Goal: Task Accomplishment & Management: Manage account settings

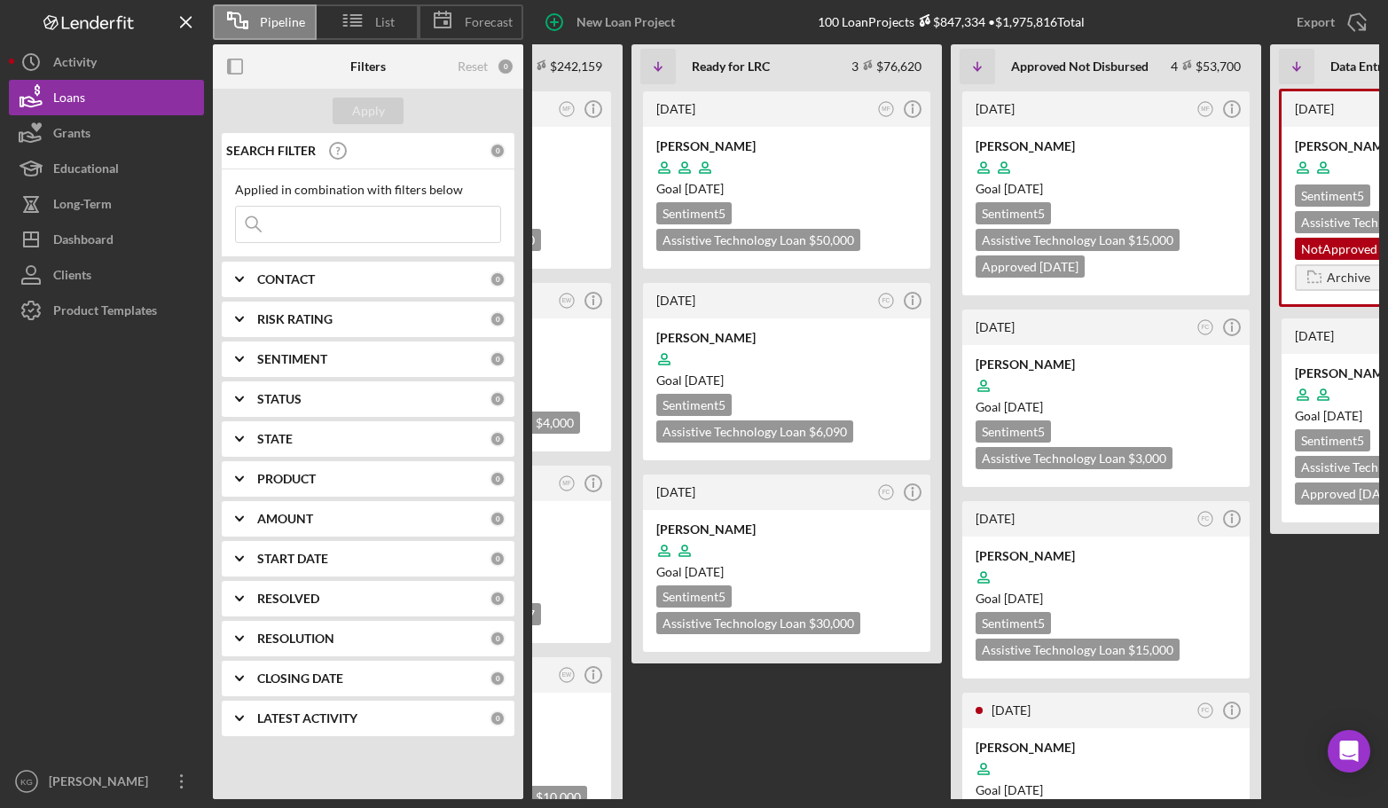
scroll to position [0, 750]
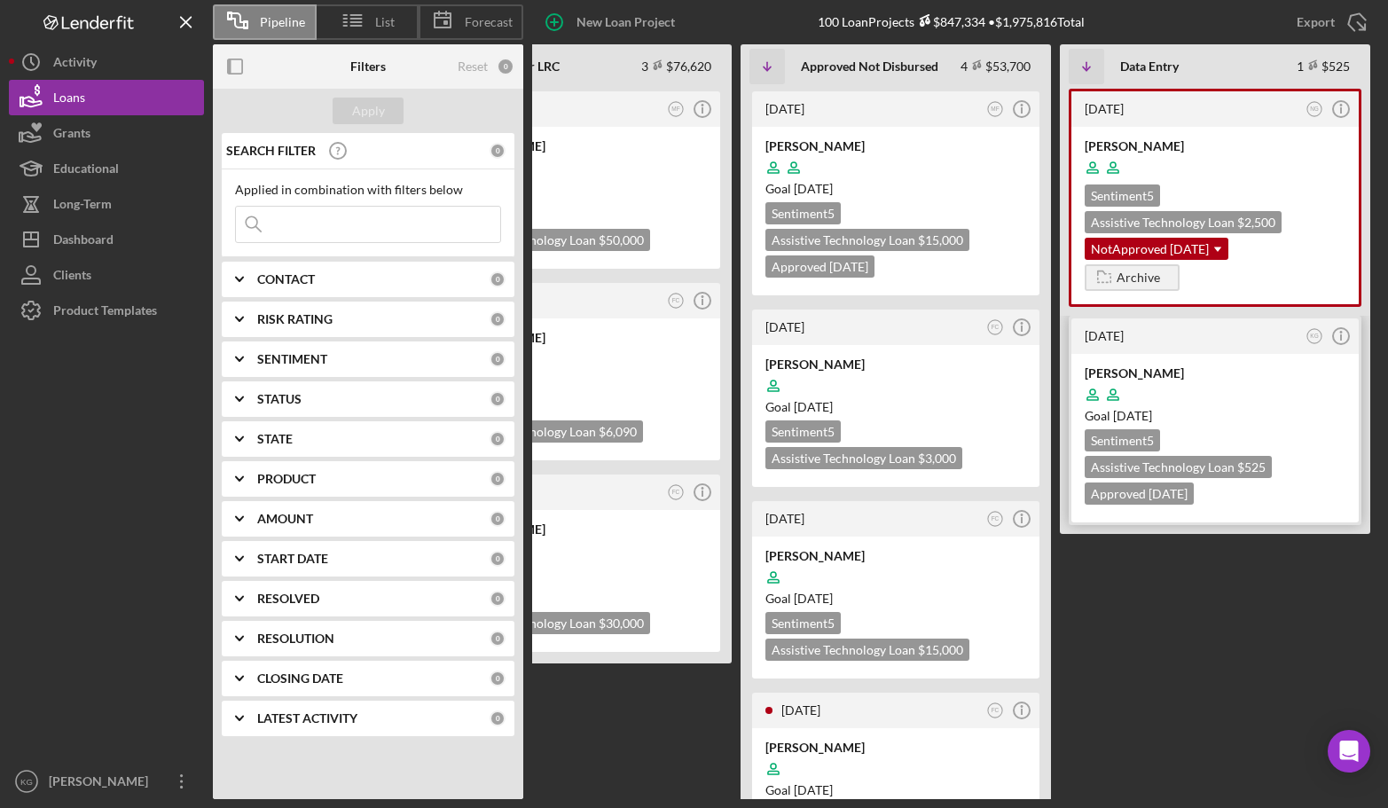
click at [1319, 394] on div at bounding box center [1215, 395] width 261 height 34
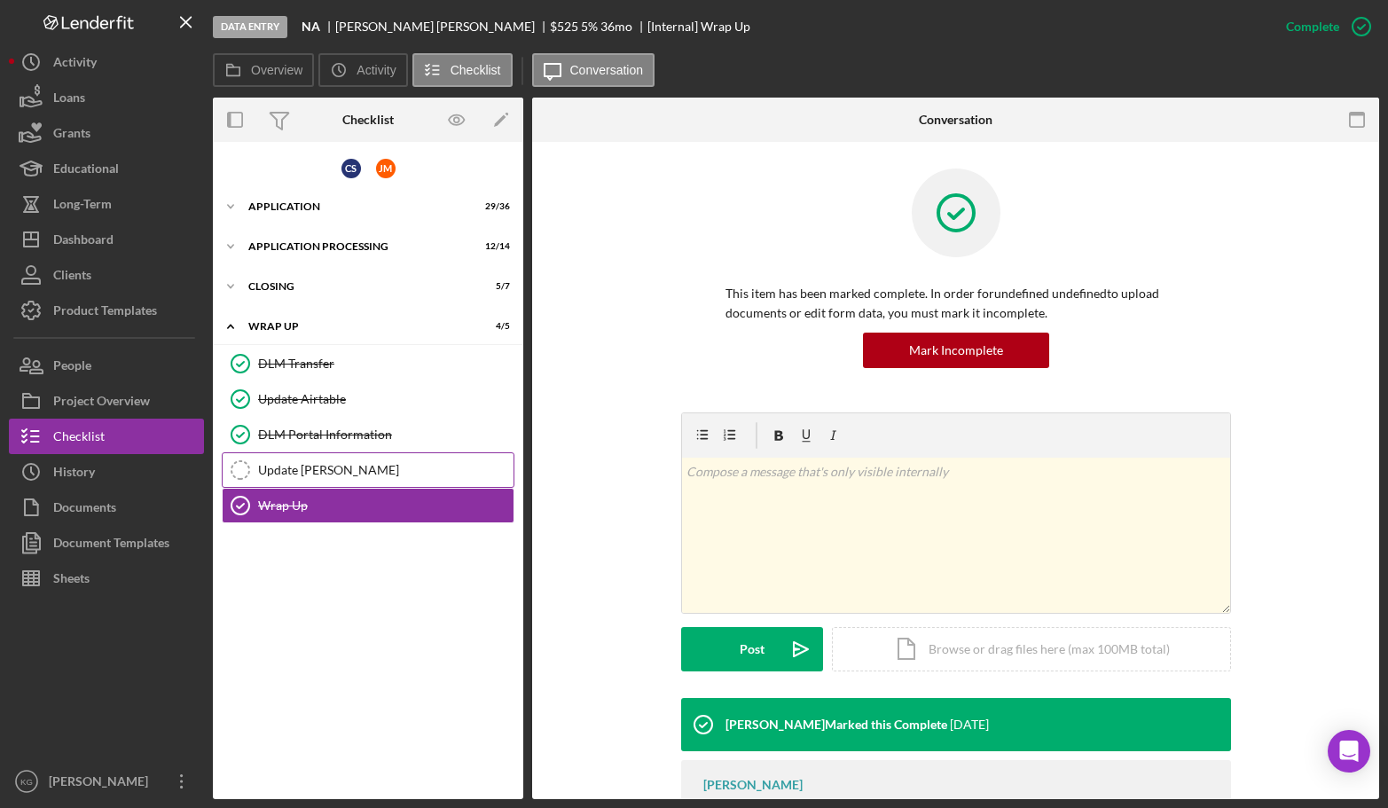
click at [301, 469] on div "Update [PERSON_NAME]" at bounding box center [385, 470] width 255 height 14
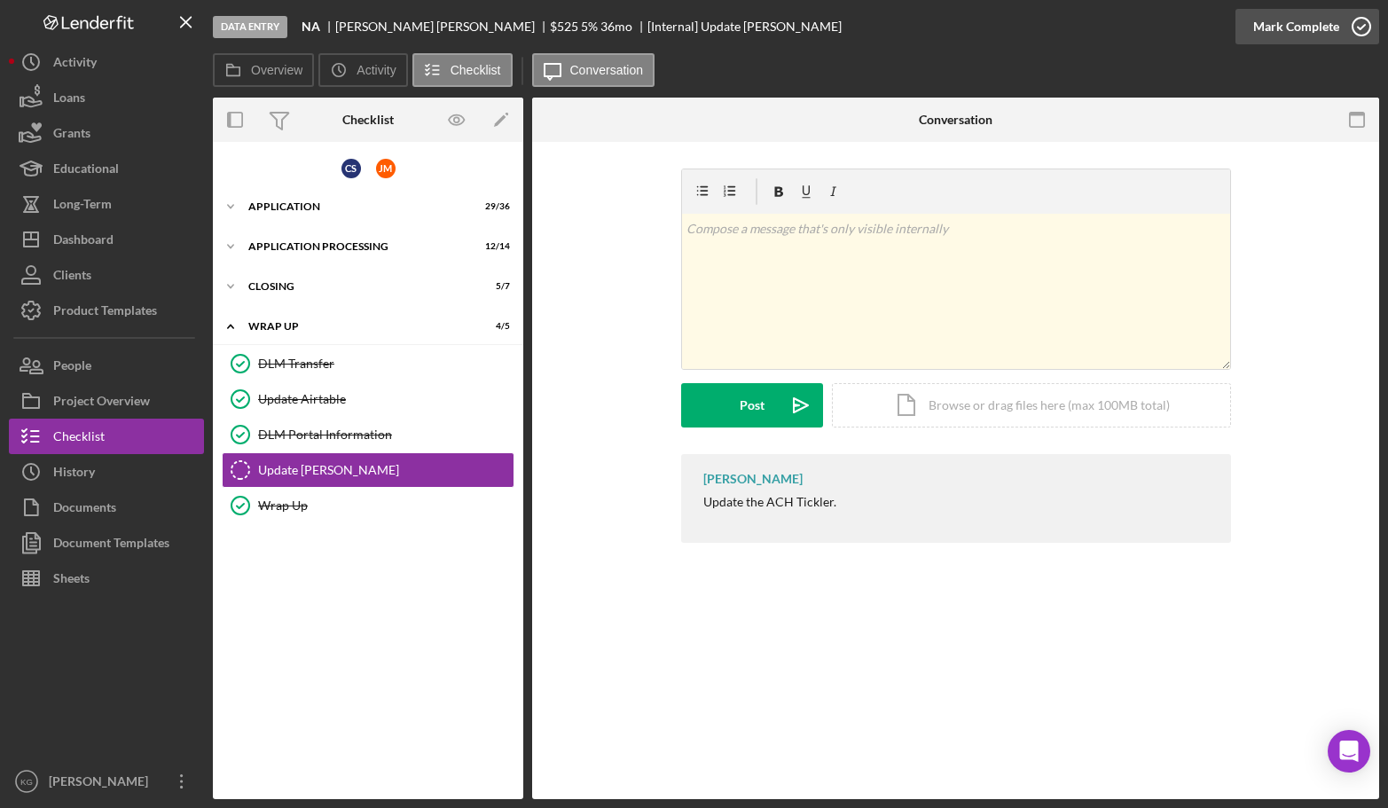
click at [1274, 24] on div "Mark Complete" at bounding box center [1296, 26] width 86 height 35
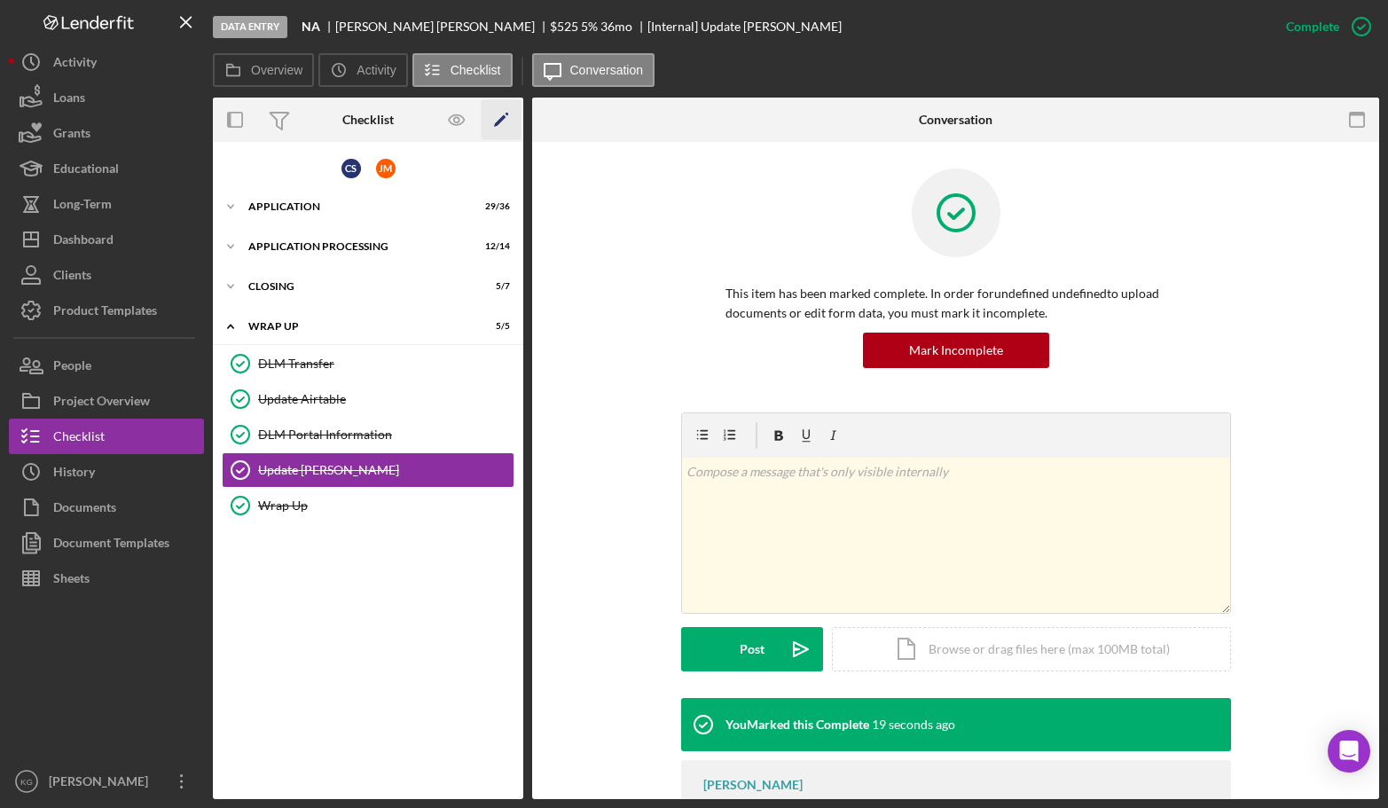
click at [500, 120] on polygon "button" at bounding box center [500, 121] width 12 height 12
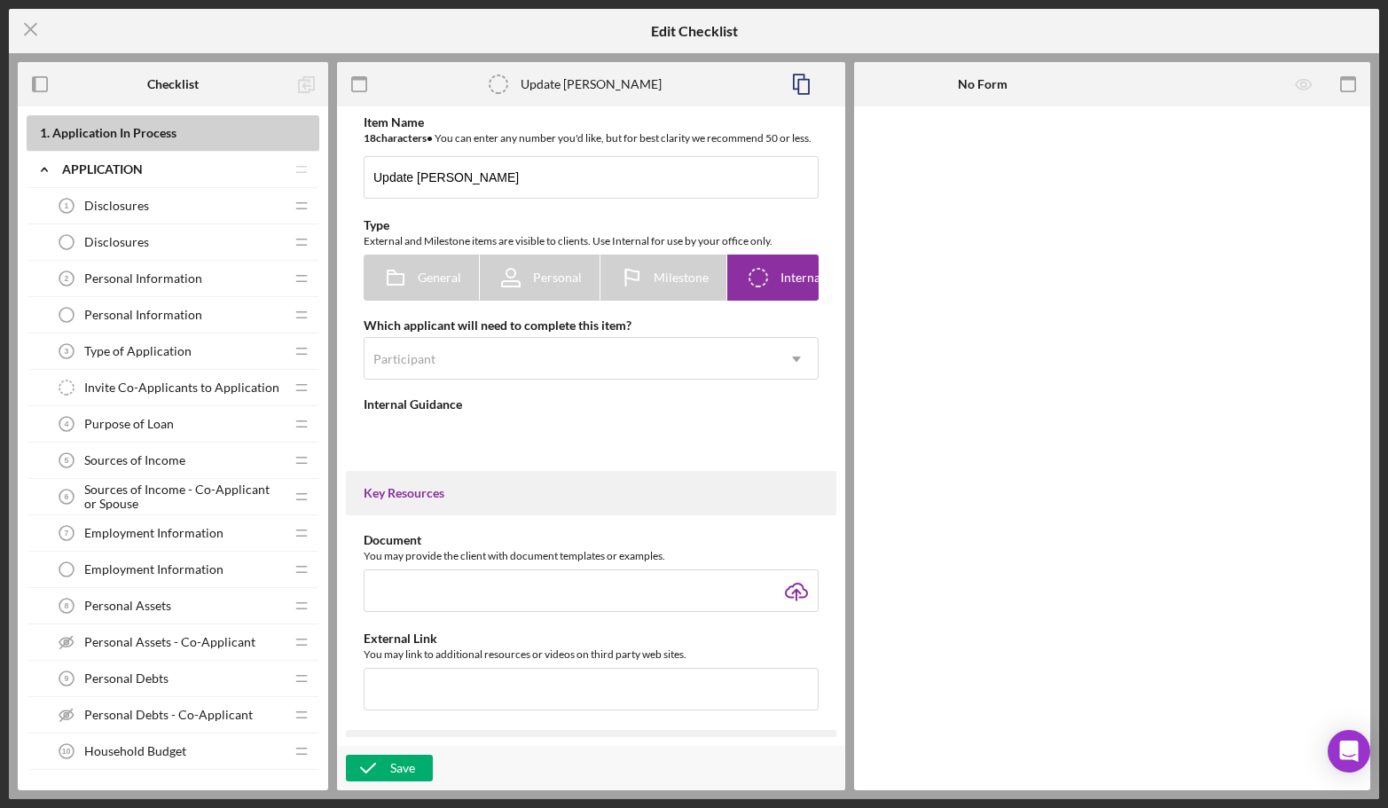
type textarea "<div>Update the ACH Tickler.</div>"
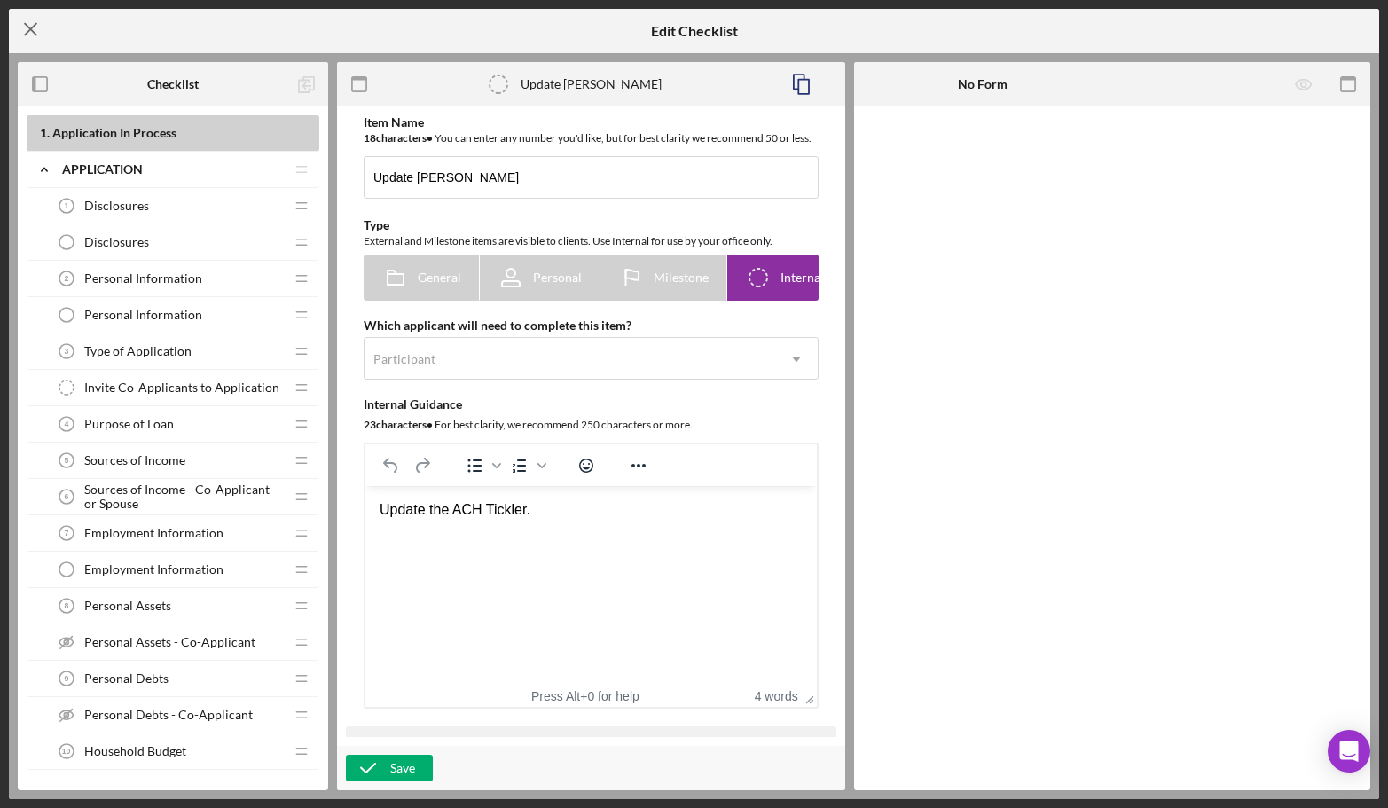
click at [28, 21] on icon "Icon/Menu Close" at bounding box center [31, 29] width 44 height 44
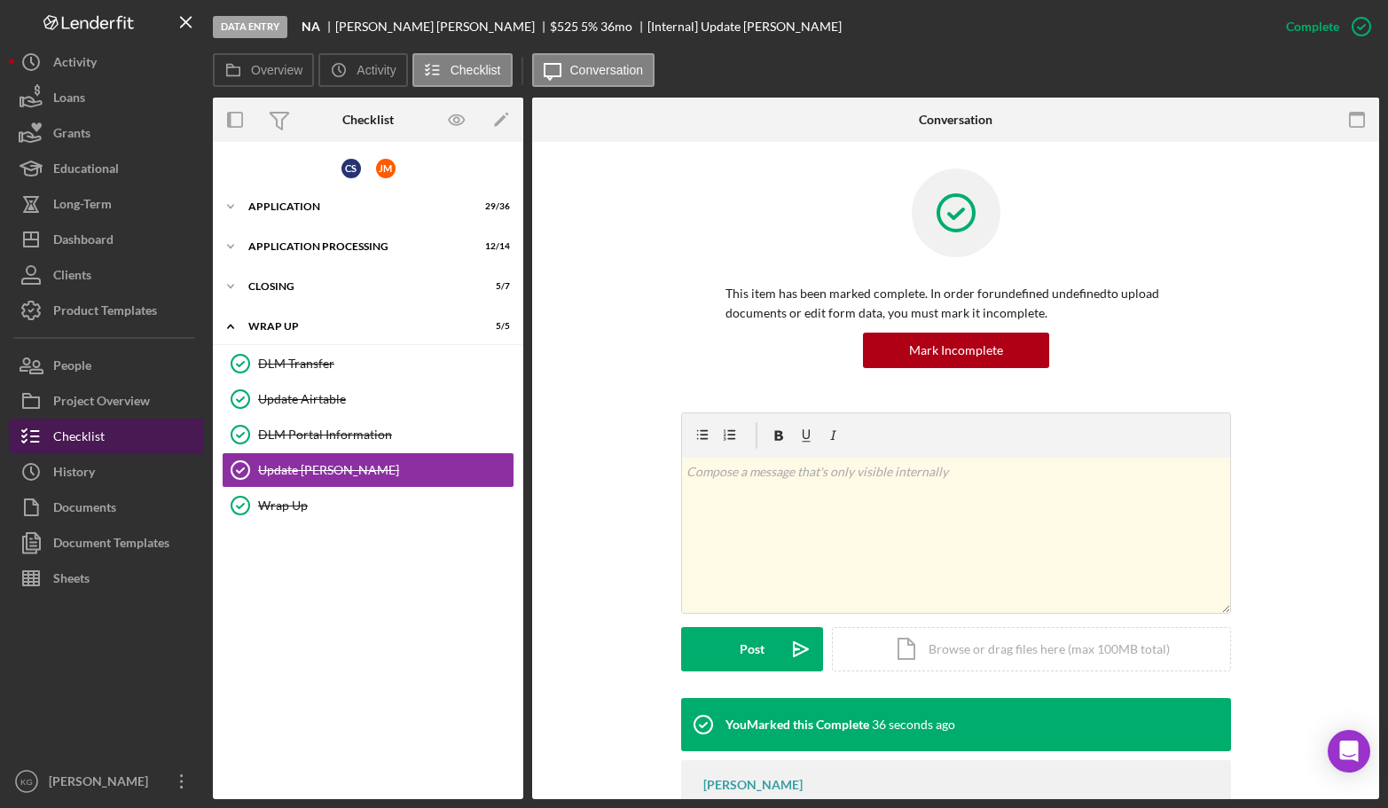
click at [76, 435] on div "Checklist" at bounding box center [78, 439] width 51 height 40
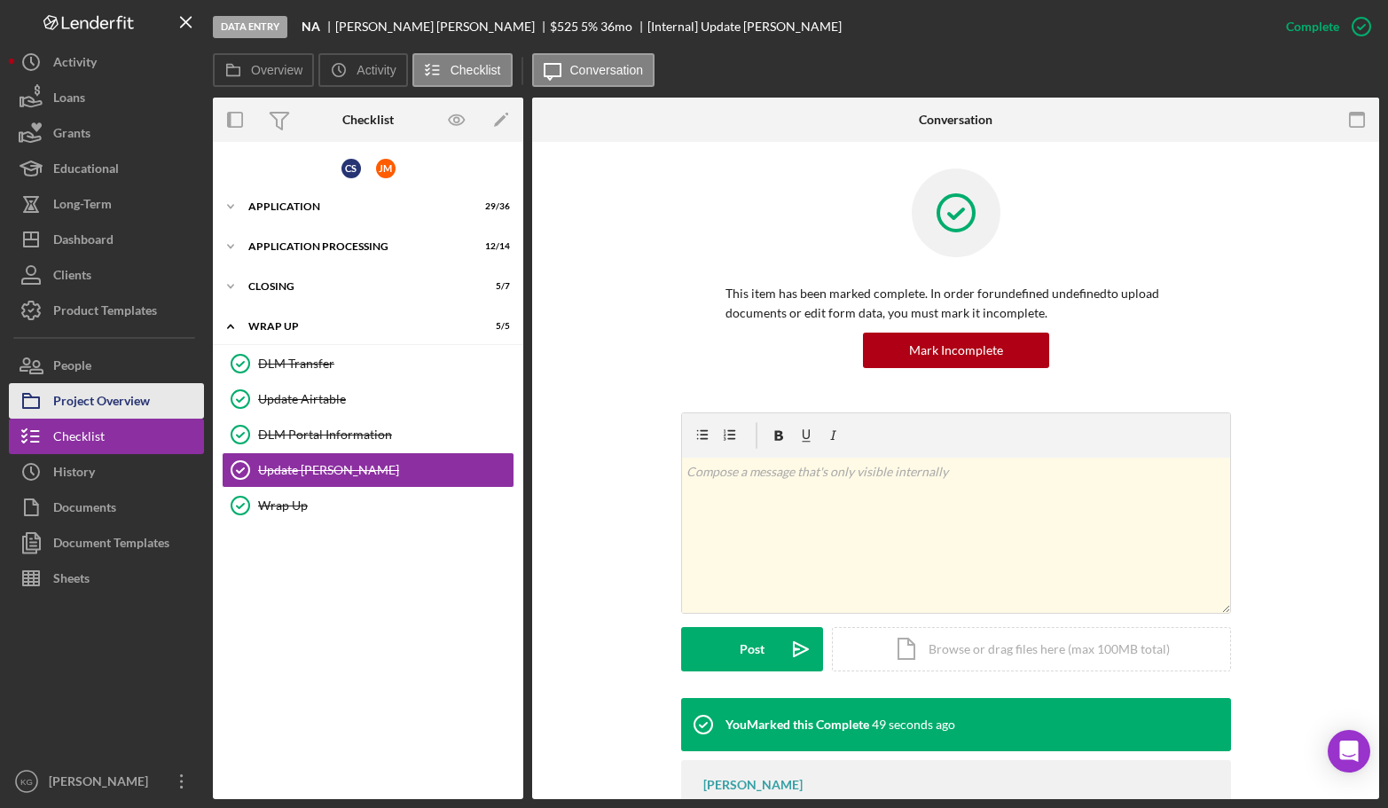
click at [60, 396] on div "Project Overview" at bounding box center [101, 403] width 97 height 40
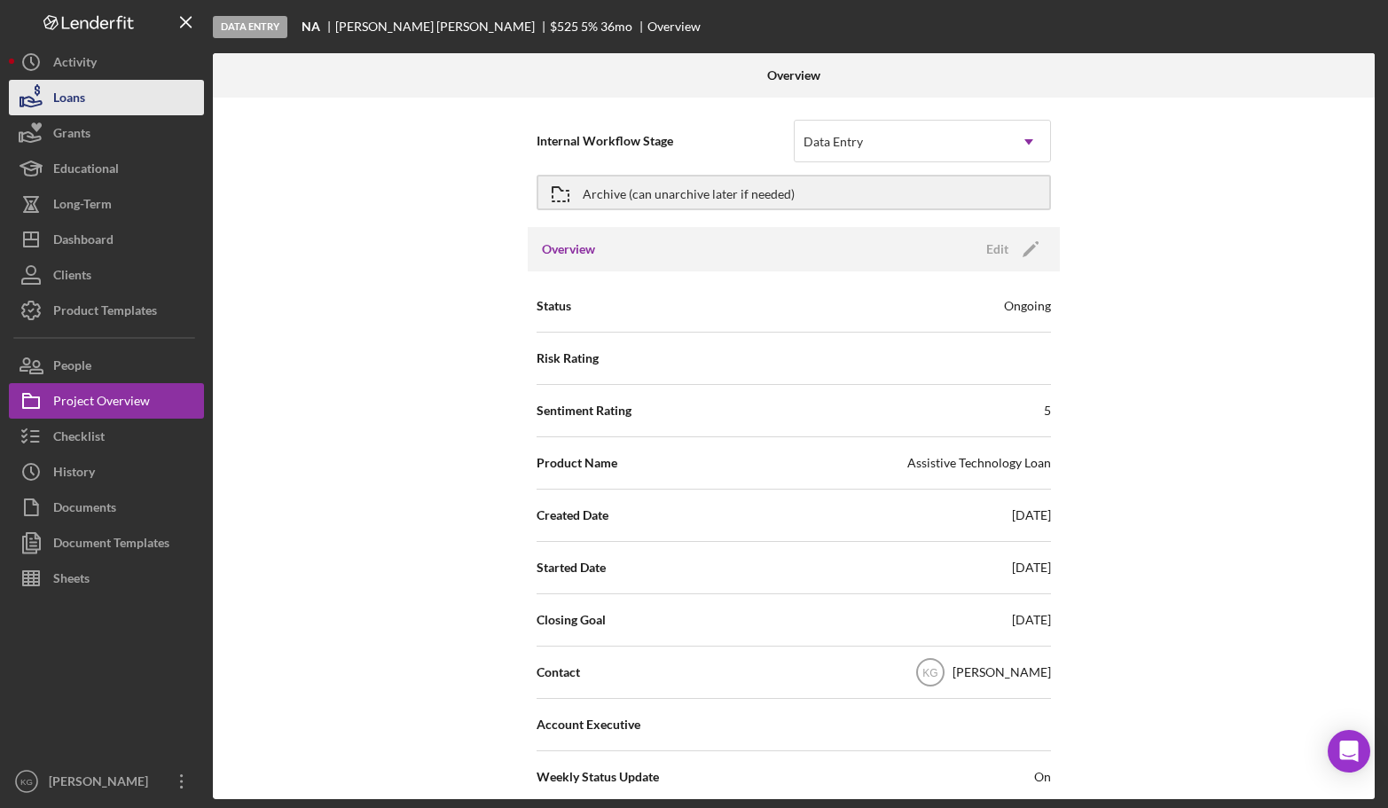
click at [69, 98] on div "Loans" at bounding box center [69, 100] width 32 height 40
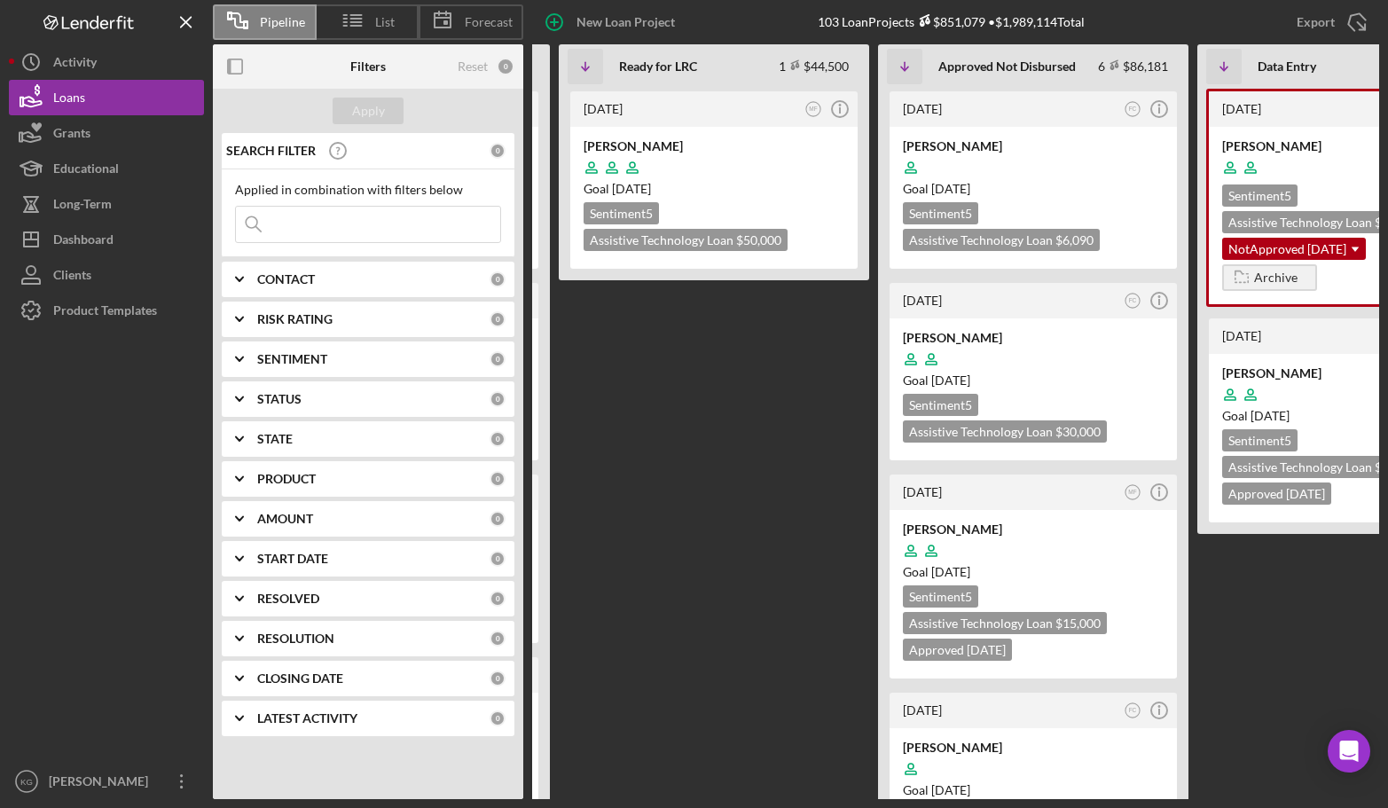
scroll to position [0, 718]
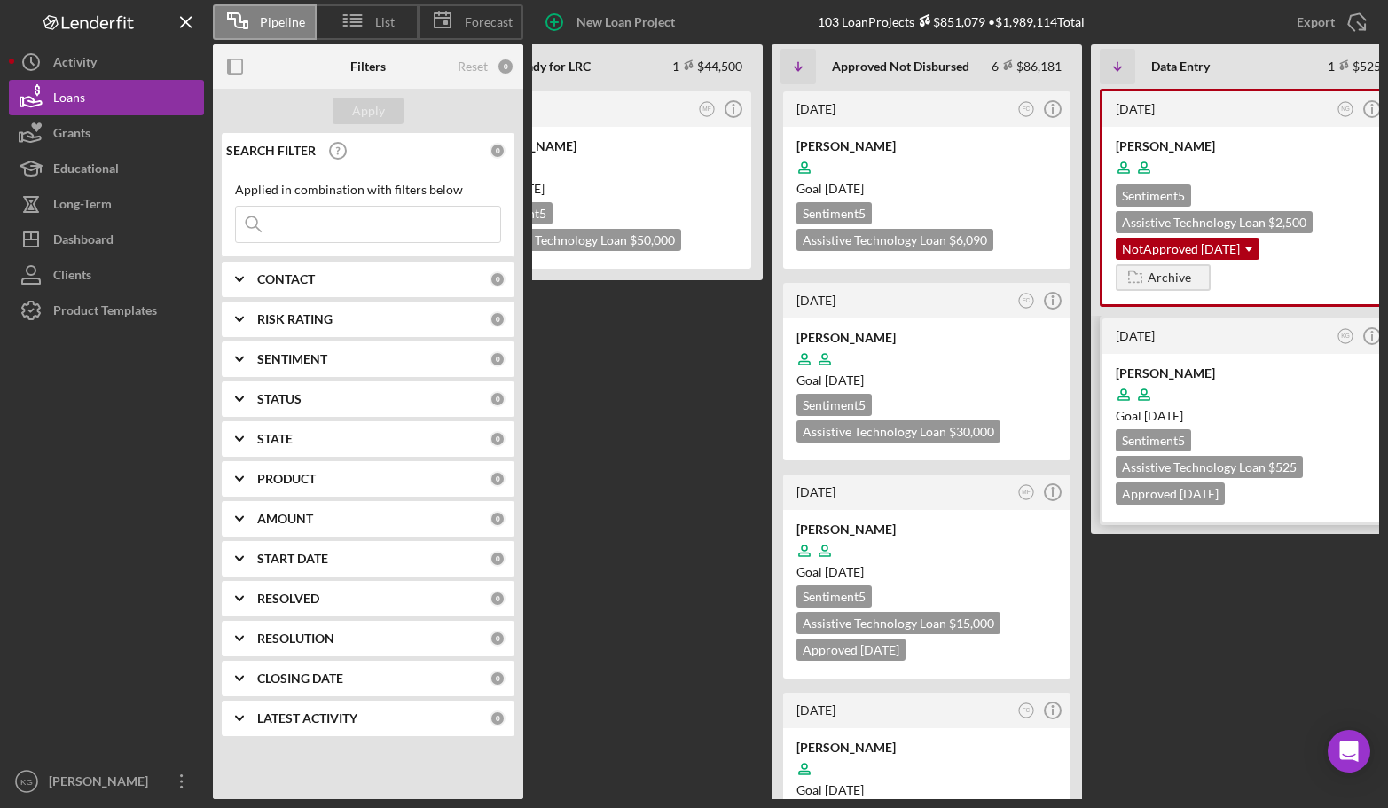
click at [1317, 377] on div "[PERSON_NAME]" at bounding box center [1246, 374] width 261 height 18
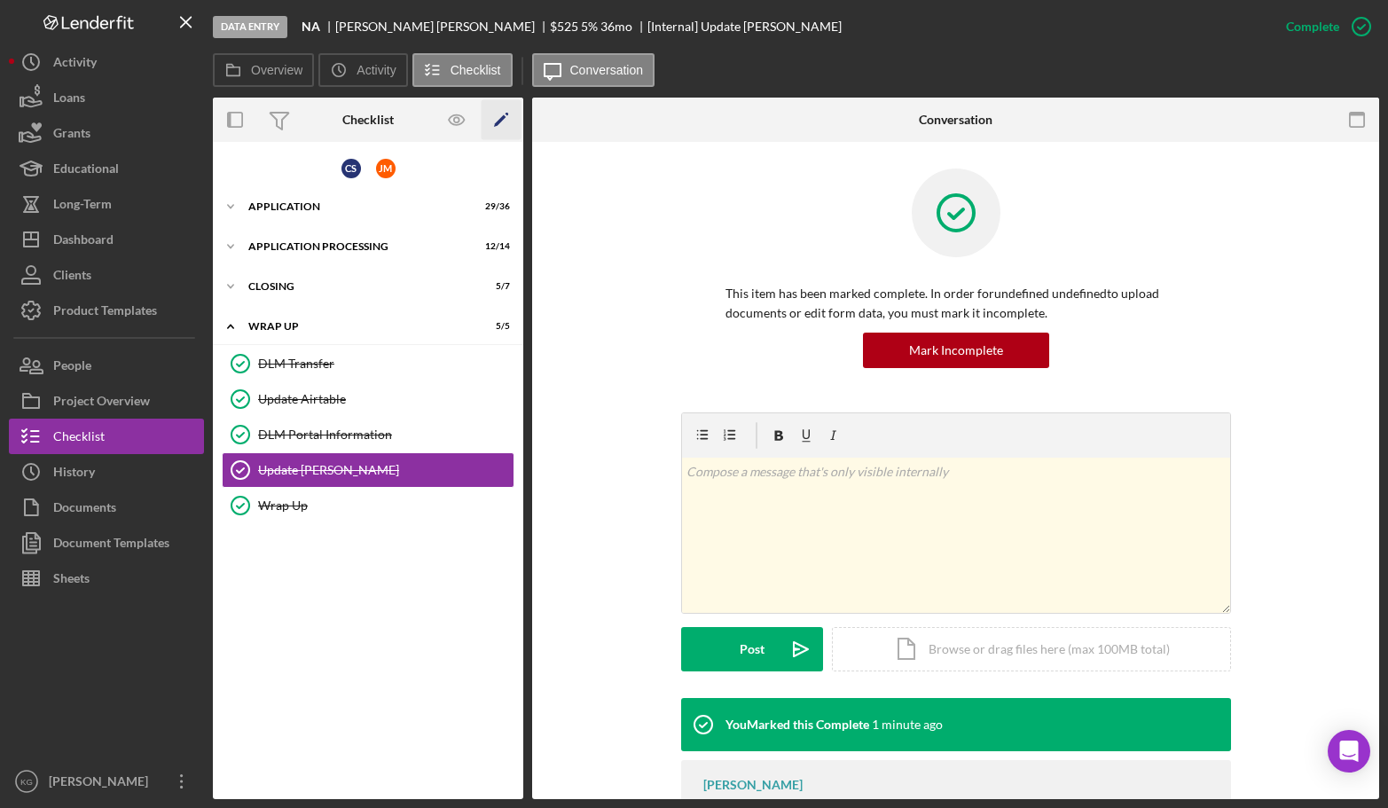
click at [497, 122] on icon "Icon/Edit" at bounding box center [502, 120] width 40 height 40
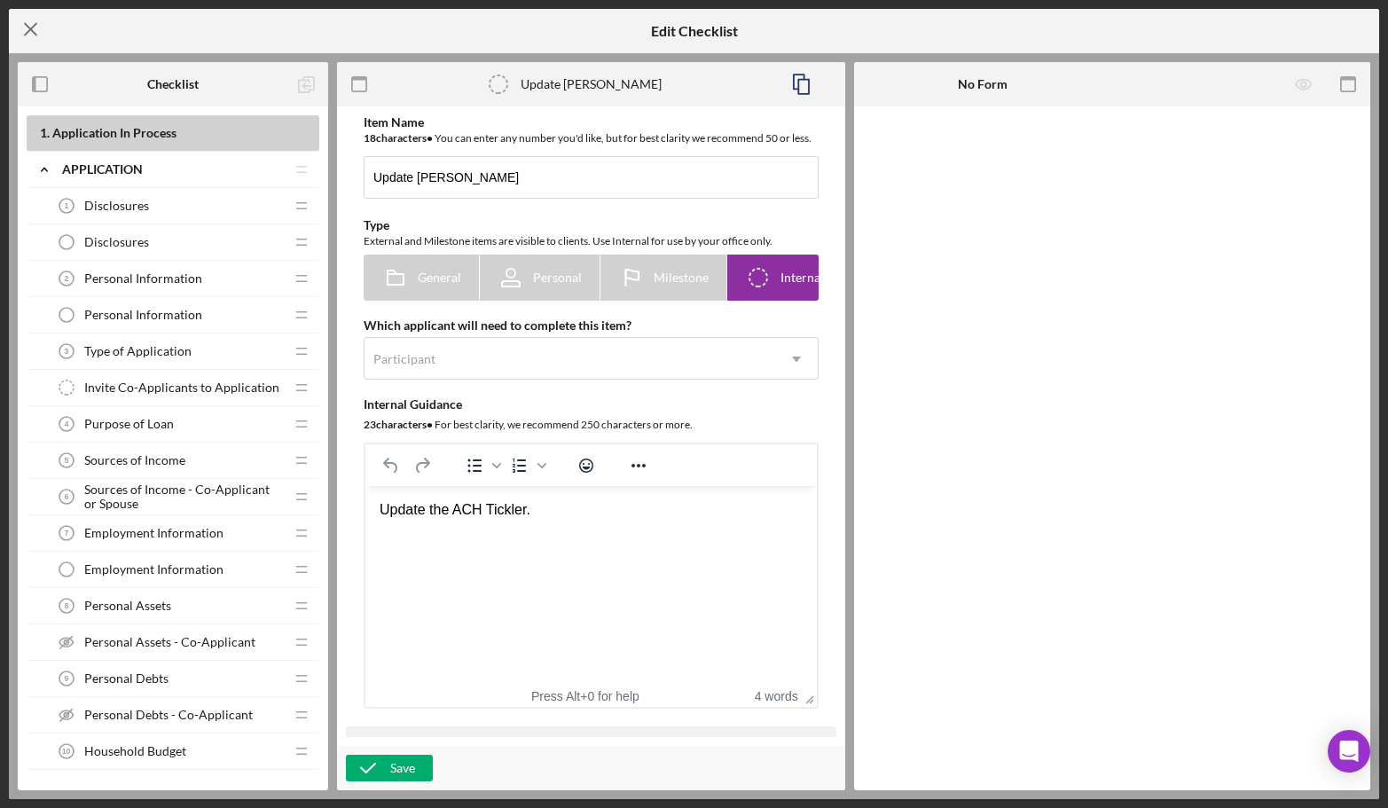
click at [29, 28] on line at bounding box center [31, 30] width 12 height 12
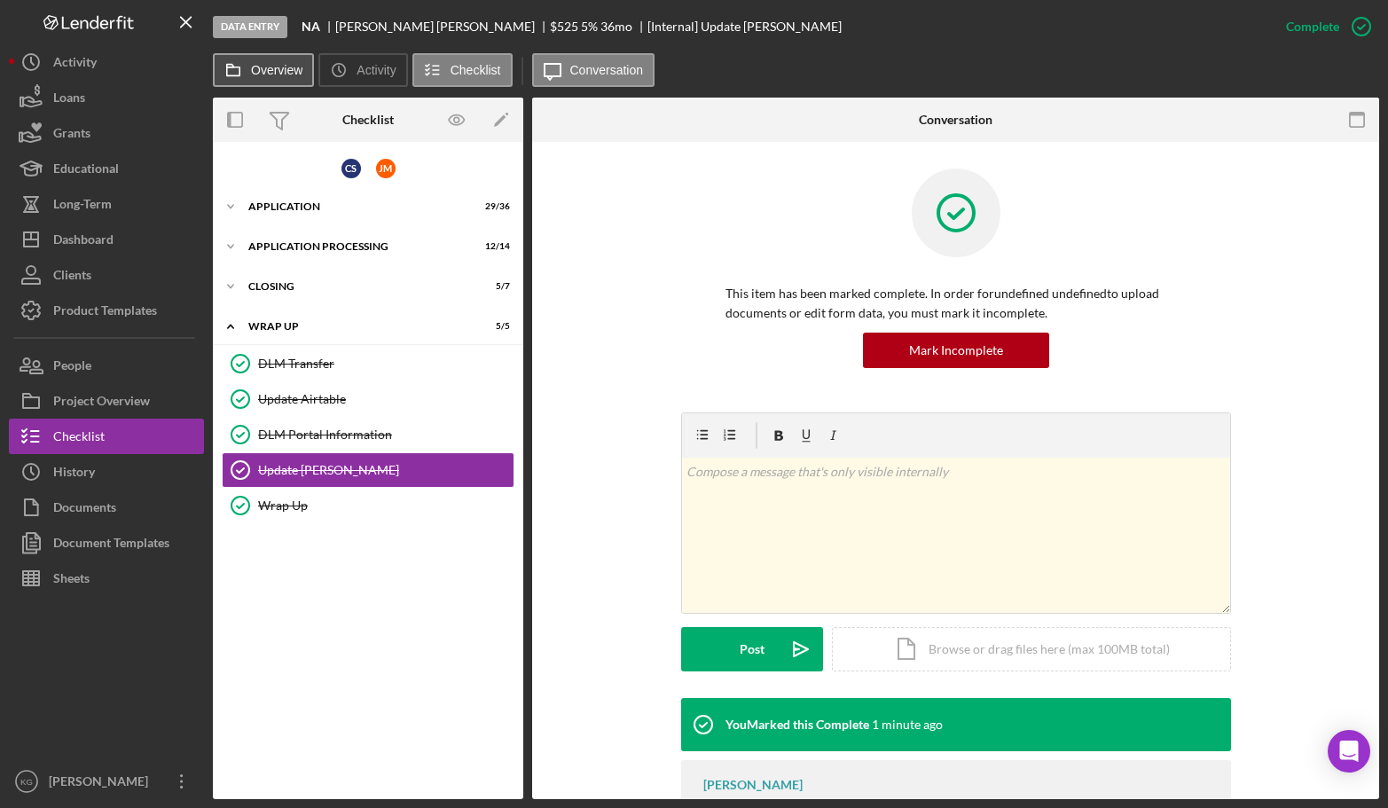
click at [269, 65] on label "Overview" at bounding box center [276, 70] width 51 height 14
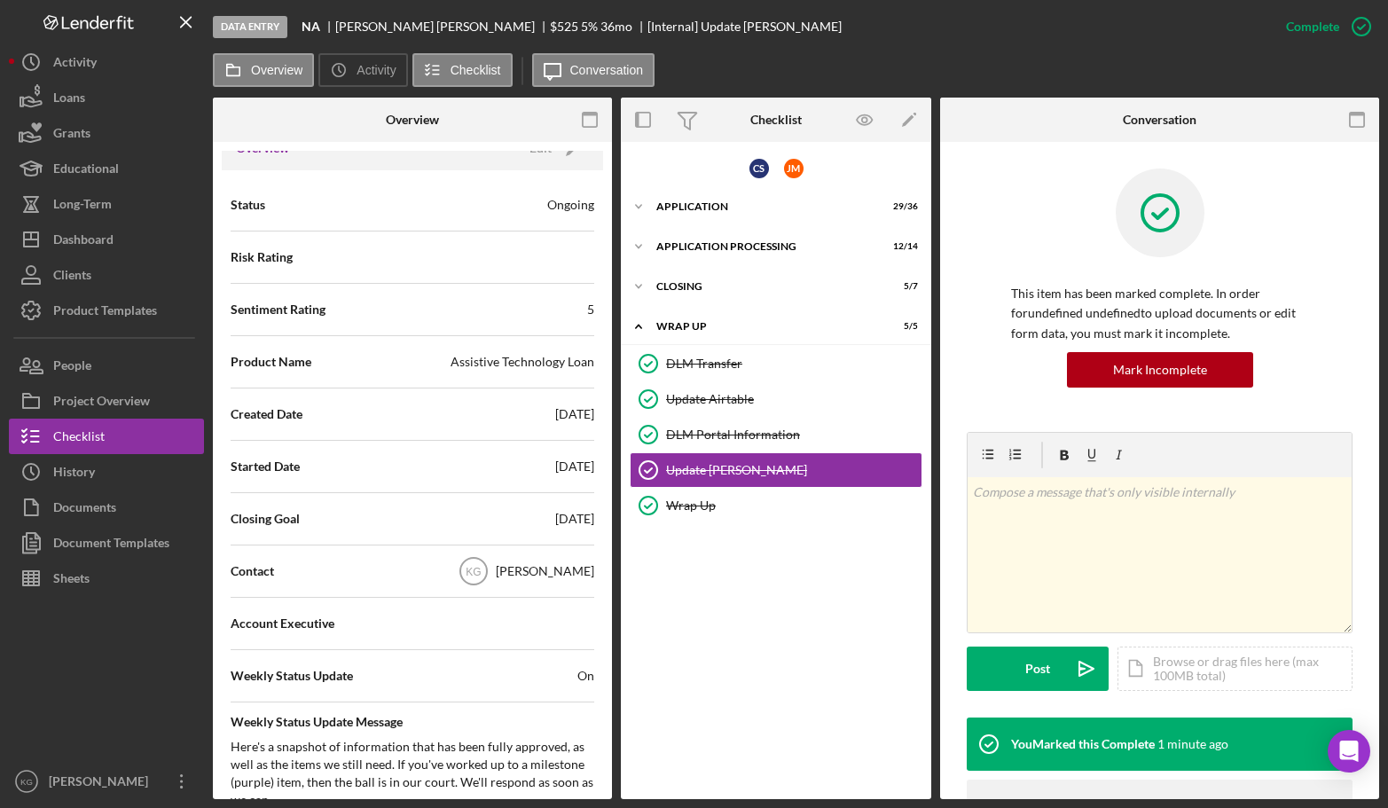
scroll to position [177, 0]
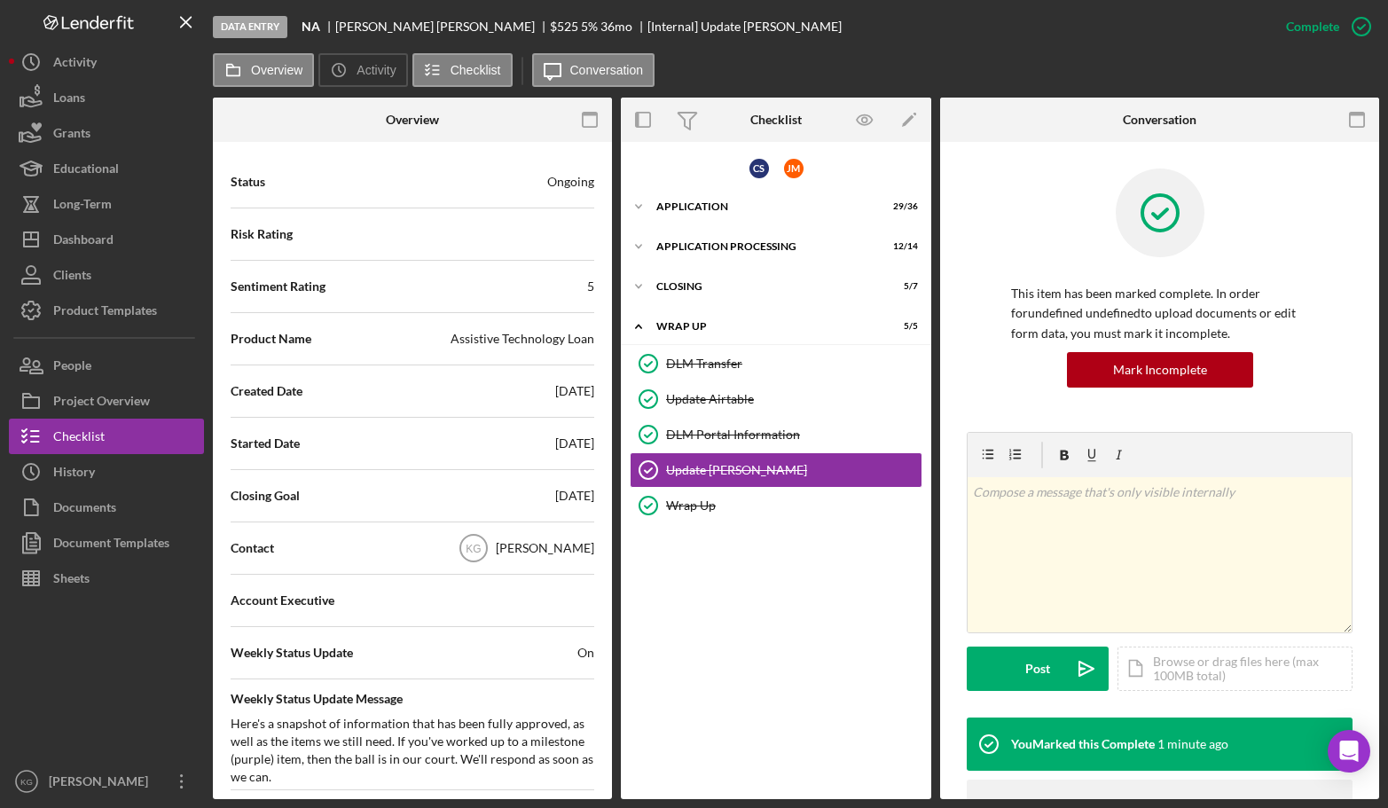
click at [377, 553] on div "Contact KG [PERSON_NAME]" at bounding box center [413, 548] width 364 height 44
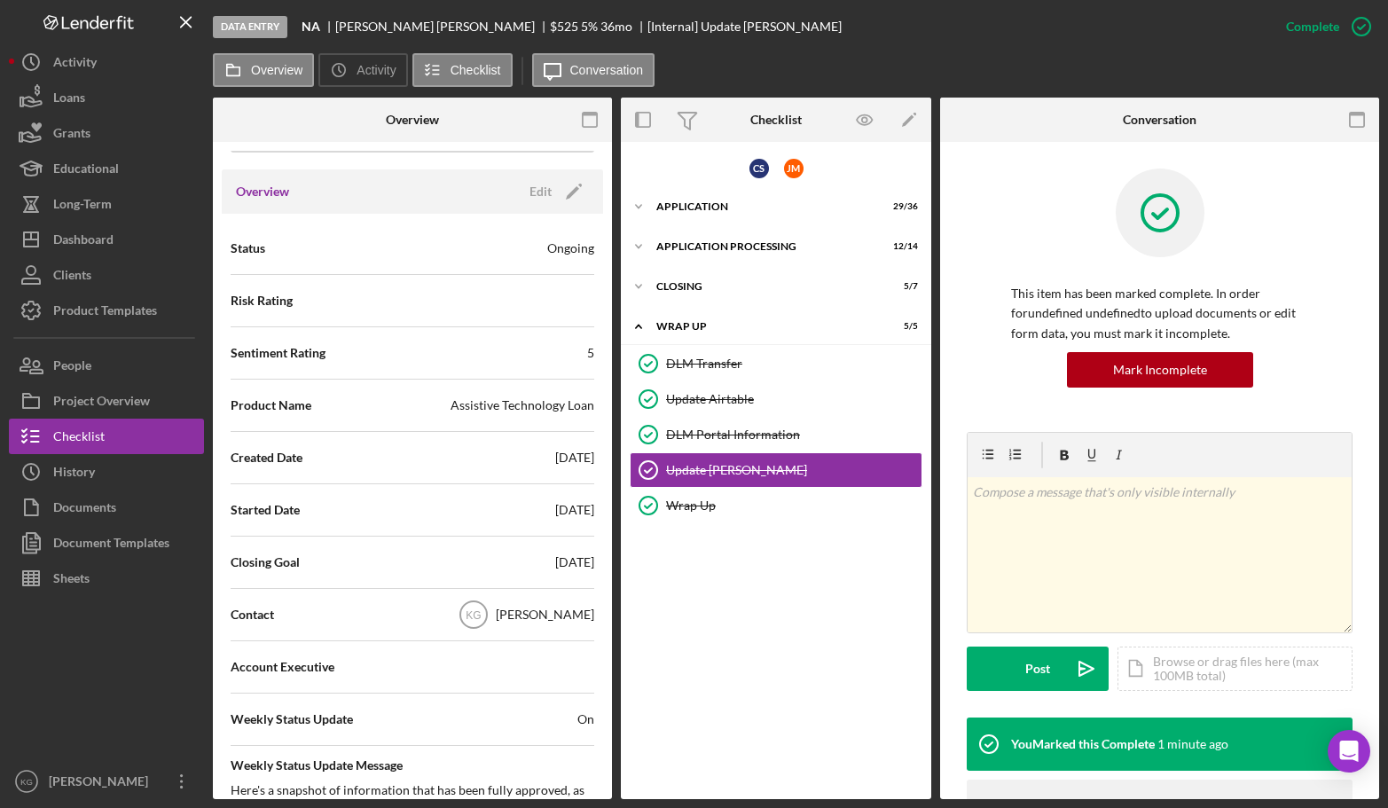
scroll to position [0, 0]
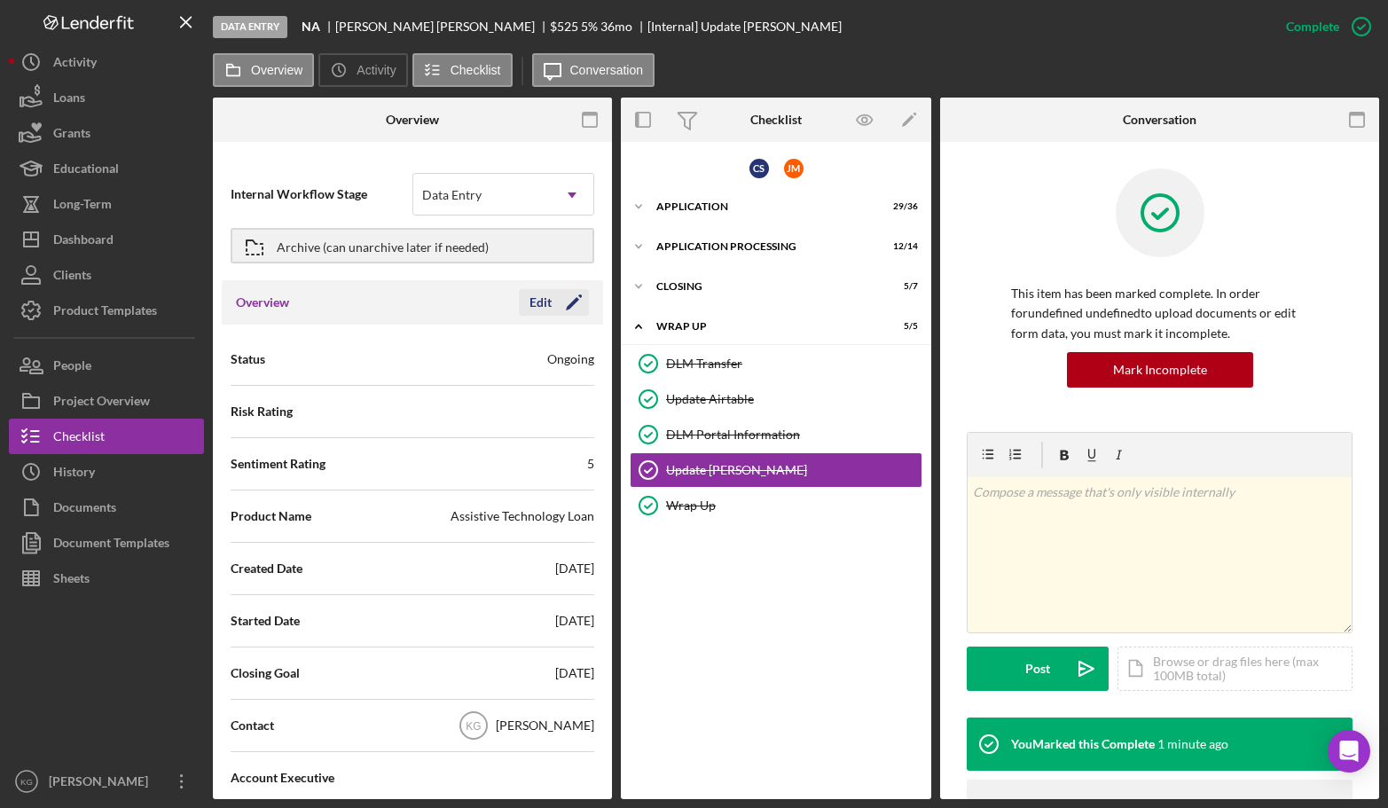
click at [567, 301] on icon "Icon/Edit" at bounding box center [574, 302] width 44 height 44
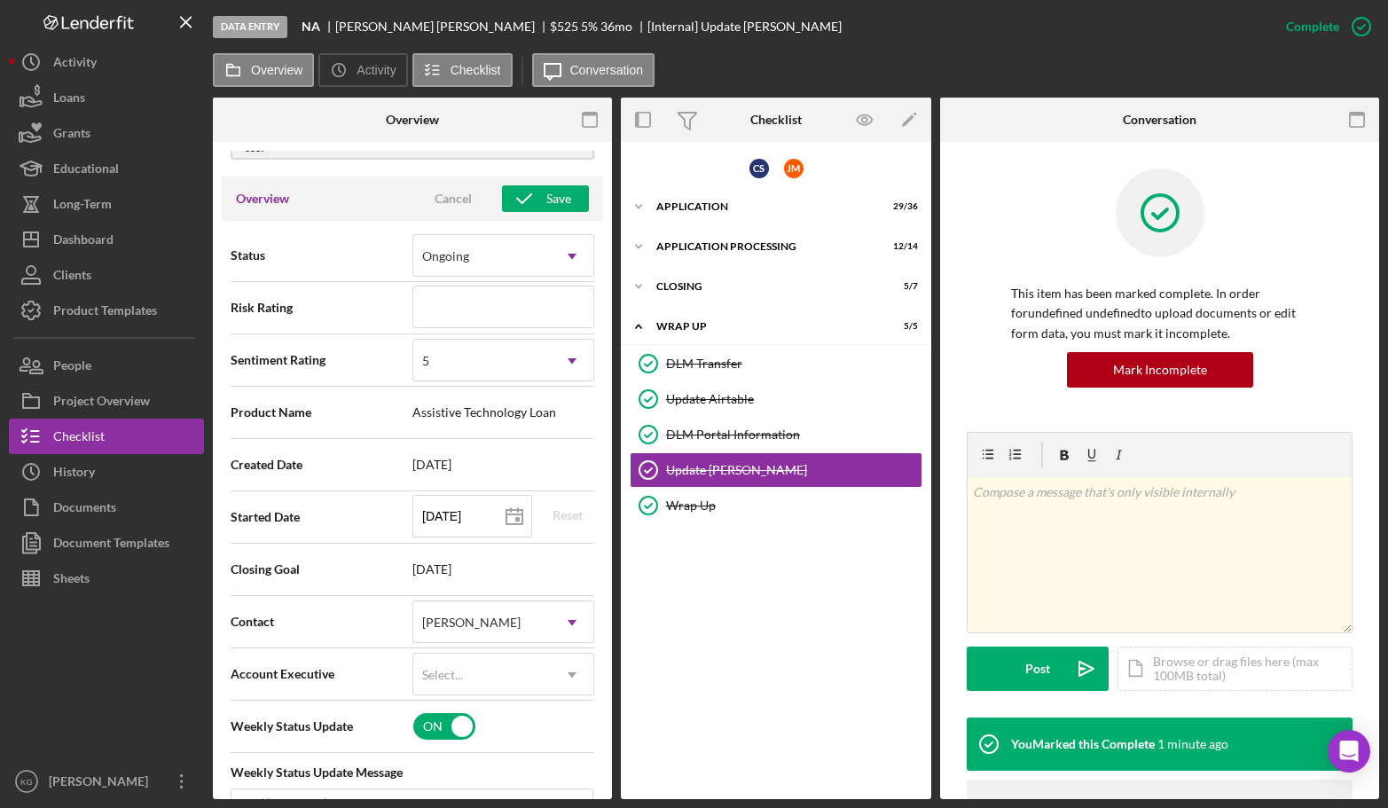
scroll to position [177, 0]
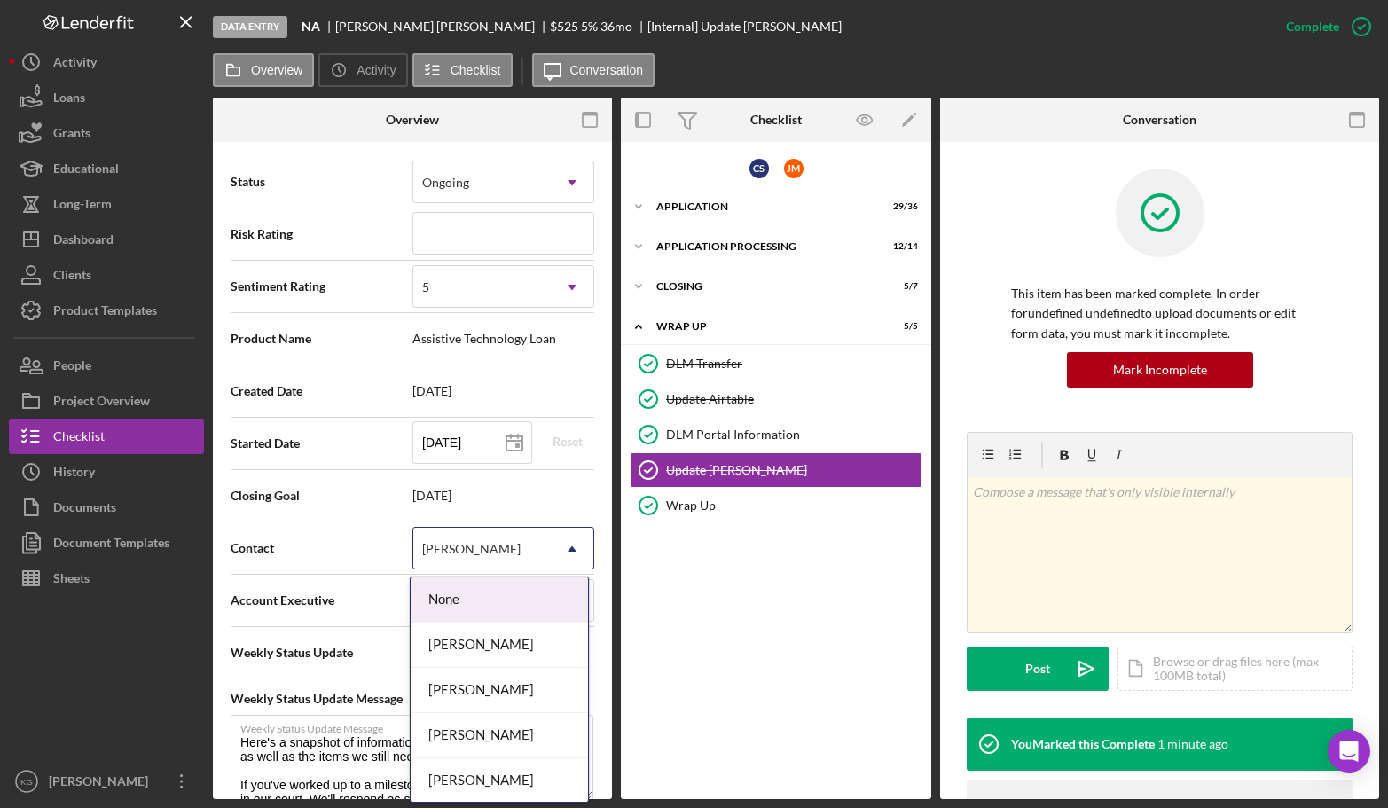
click at [569, 546] on icon "Icon/Dropdown Arrow" at bounding box center [572, 549] width 43 height 43
click at [516, 640] on div "[PERSON_NAME]" at bounding box center [499, 645] width 177 height 45
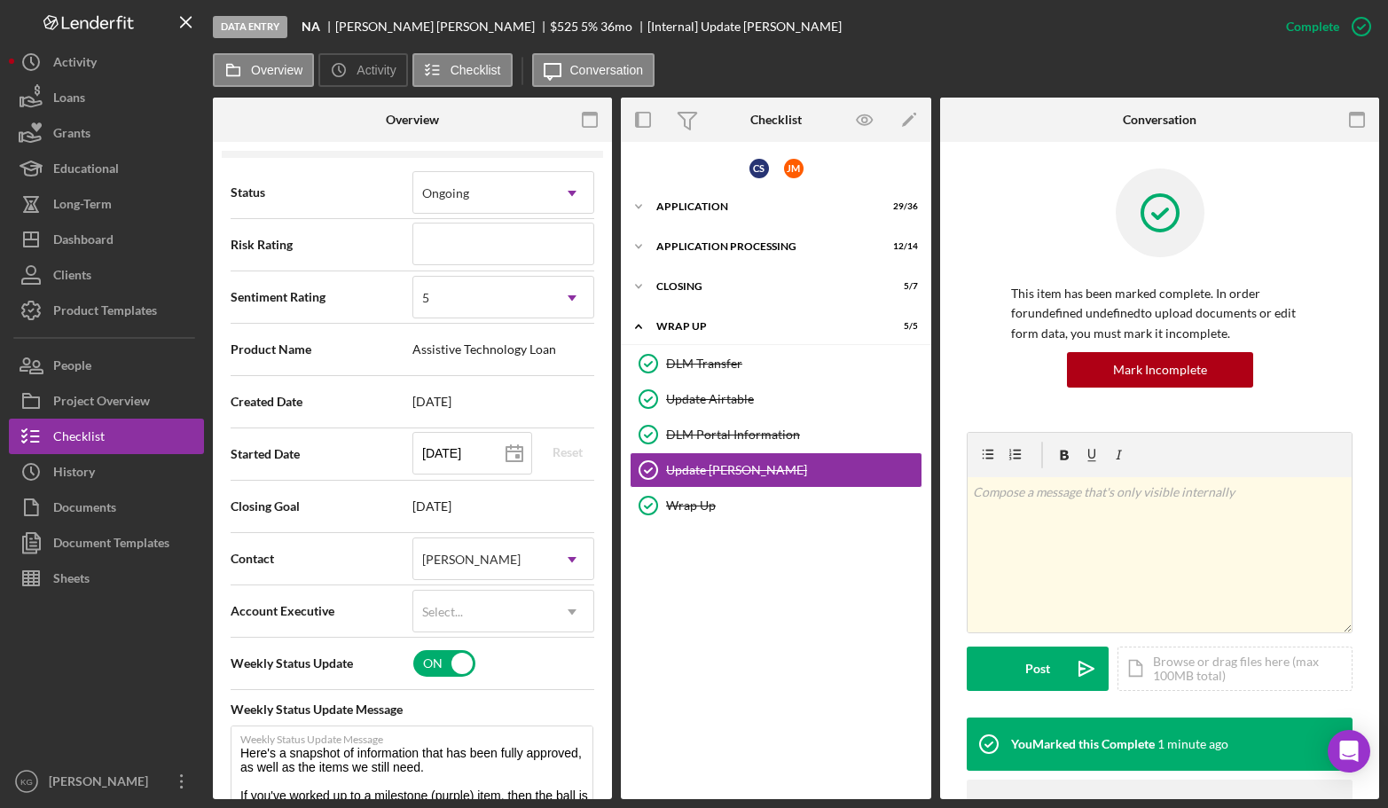
scroll to position [0, 0]
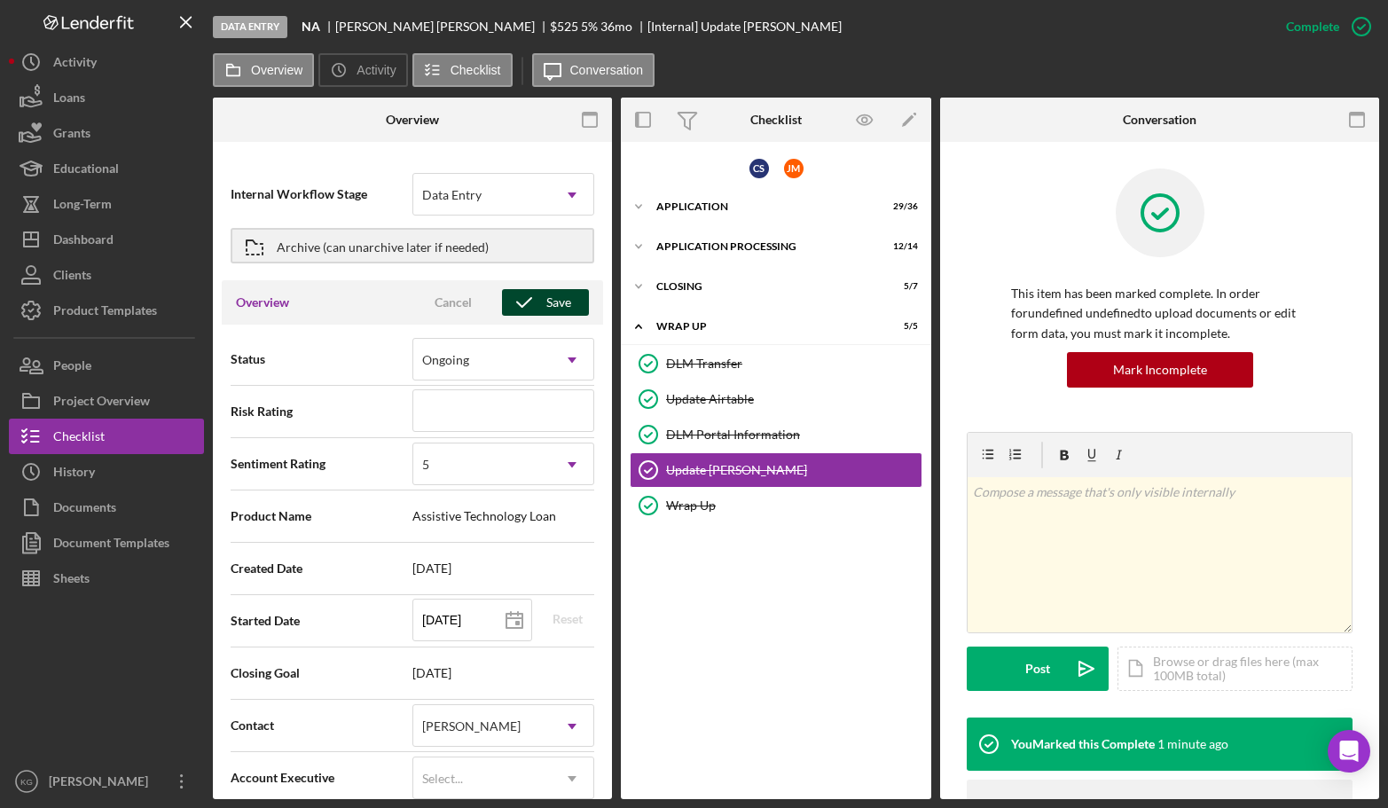
click at [546, 302] on div "Save" at bounding box center [558, 302] width 25 height 27
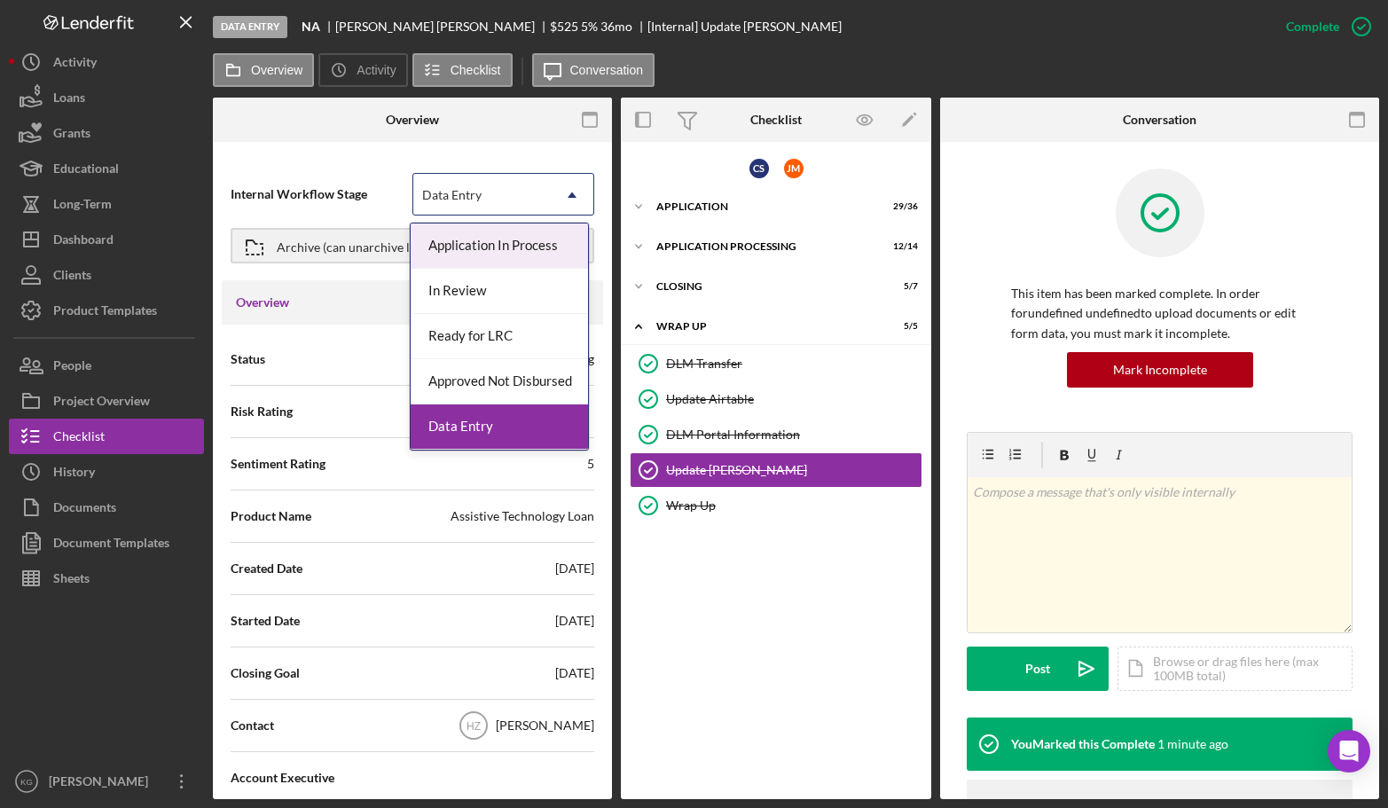
click at [565, 192] on icon "Icon/Dropdown Arrow" at bounding box center [572, 195] width 43 height 43
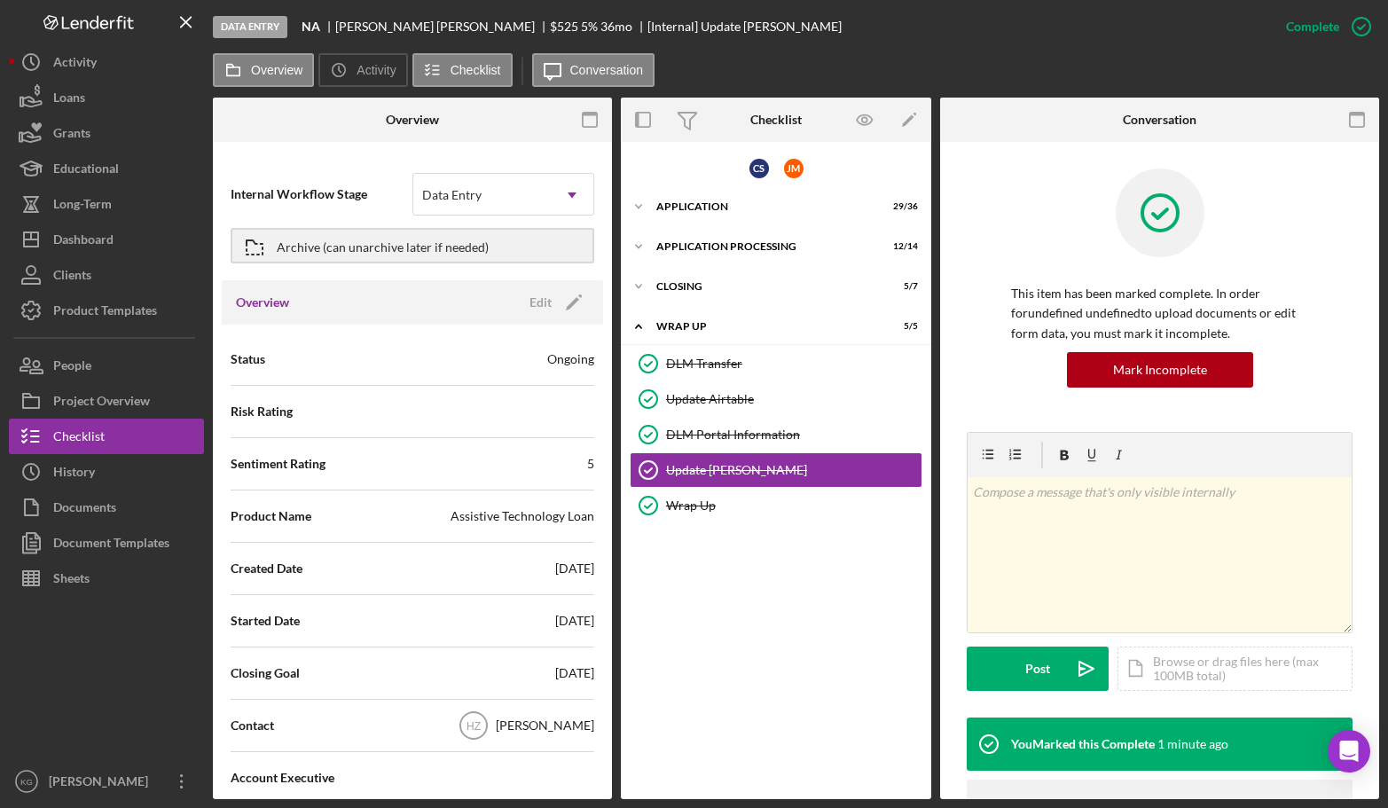
click at [355, 151] on div "Internal Workflow Stage Data Entry Icon/Dropdown Arrow Archive (can unarchive l…" at bounding box center [412, 475] width 399 height 648
click at [359, 246] on div "Archive (can unarchive later if needed)" at bounding box center [383, 246] width 212 height 32
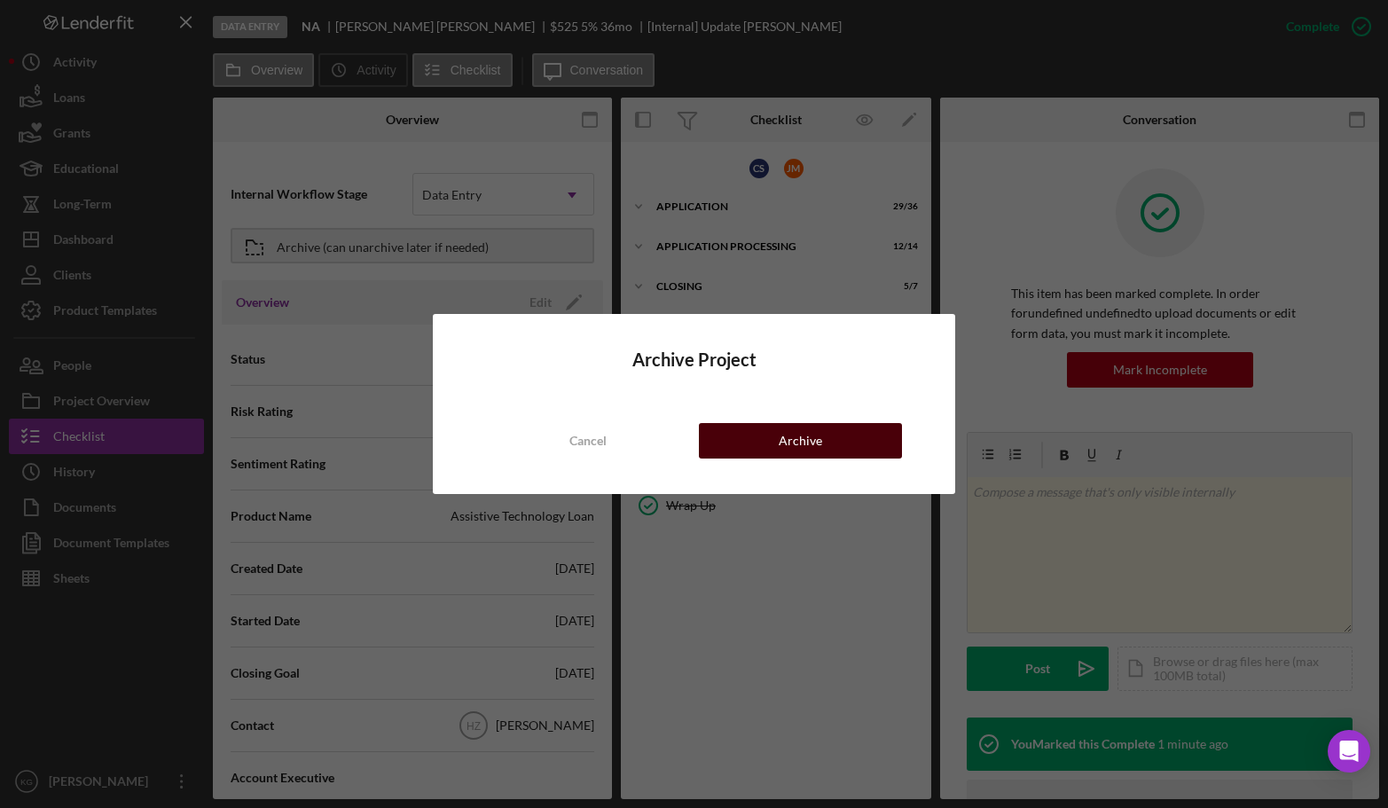
click at [813, 439] on div "Archive" at bounding box center [800, 440] width 43 height 35
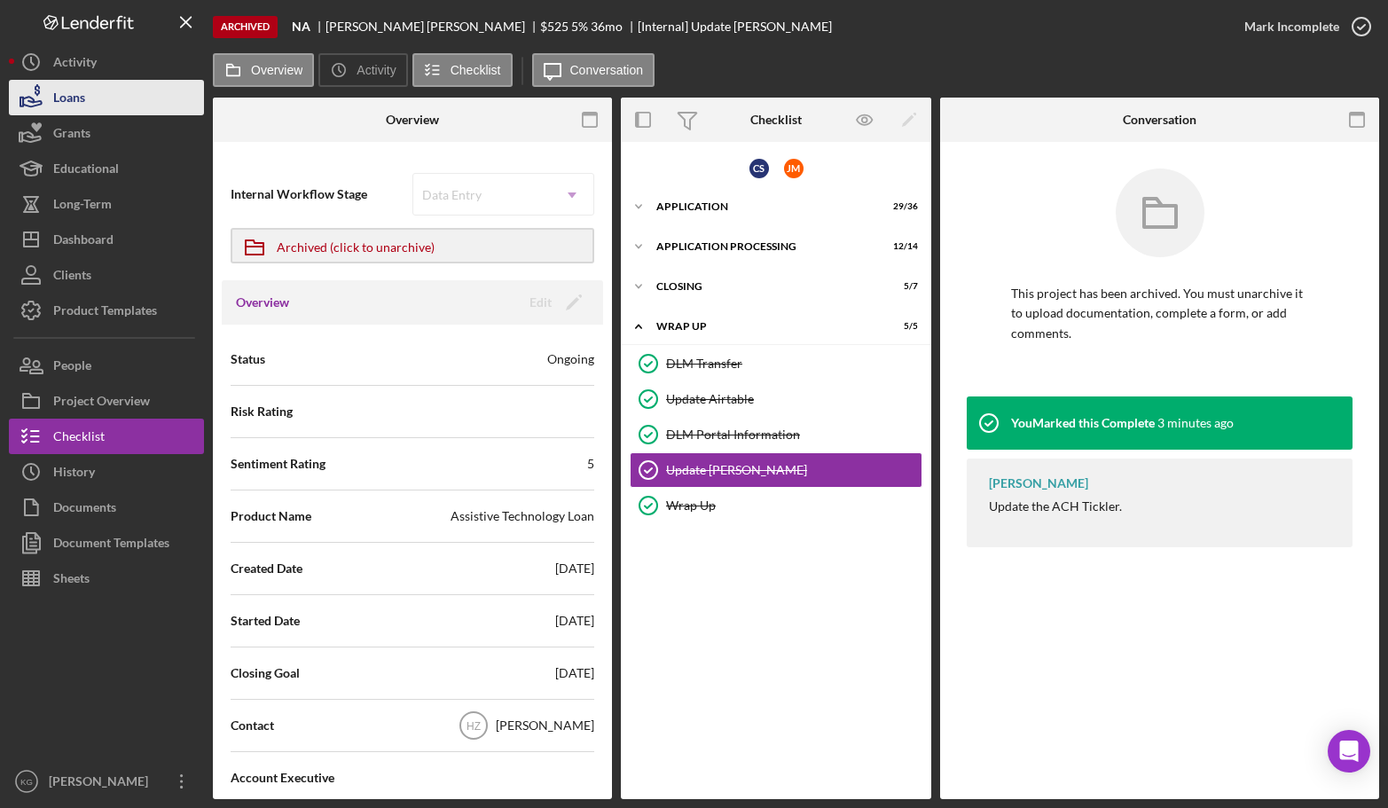
click at [71, 97] on div "Loans" at bounding box center [69, 100] width 32 height 40
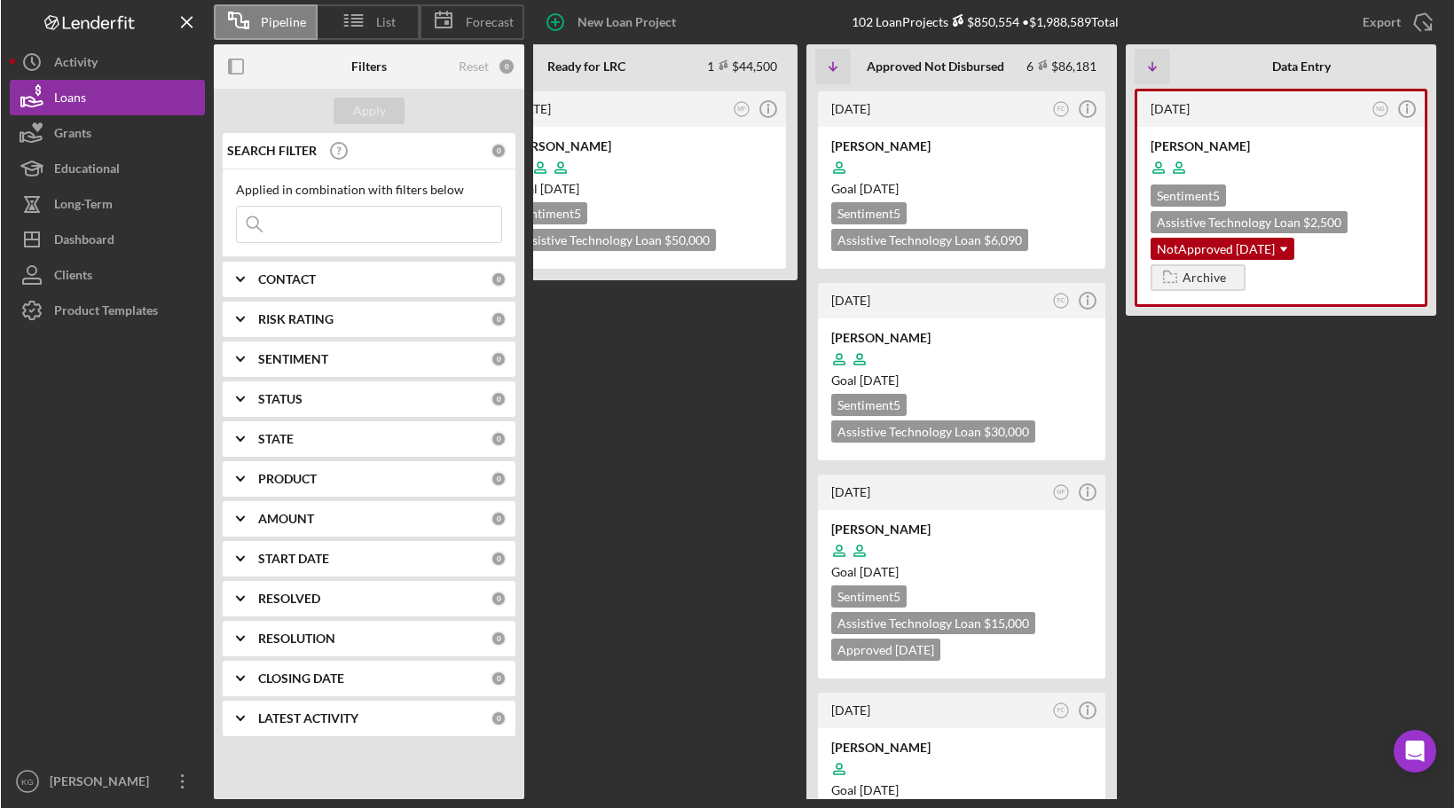
scroll to position [0, 684]
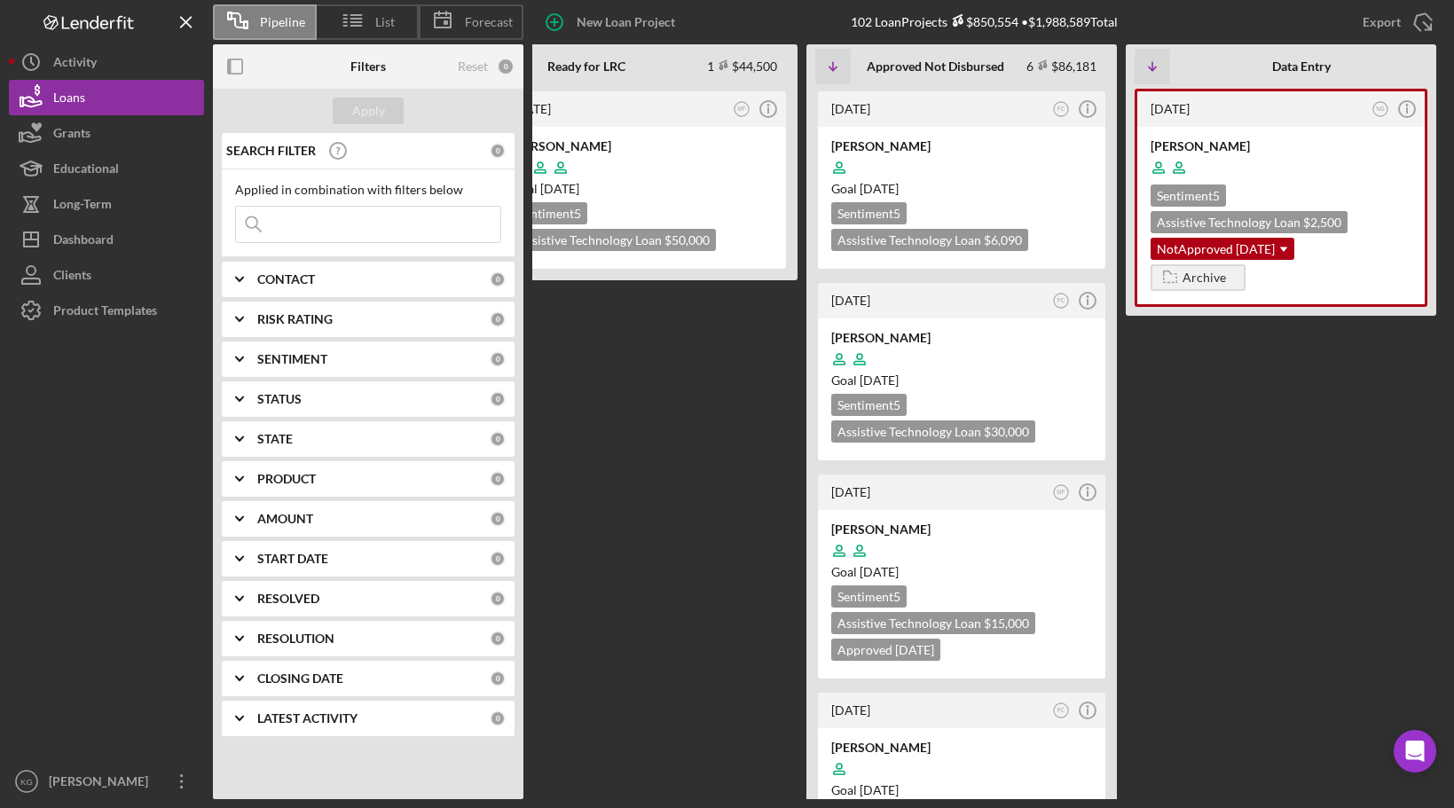
click at [1244, 487] on Entry "[DATE] NG Icon/Info [PERSON_NAME] Sentiment 5 Assistive Technology Loan $2,500 …" at bounding box center [1281, 444] width 310 height 710
